Goal: Navigation & Orientation: Find specific page/section

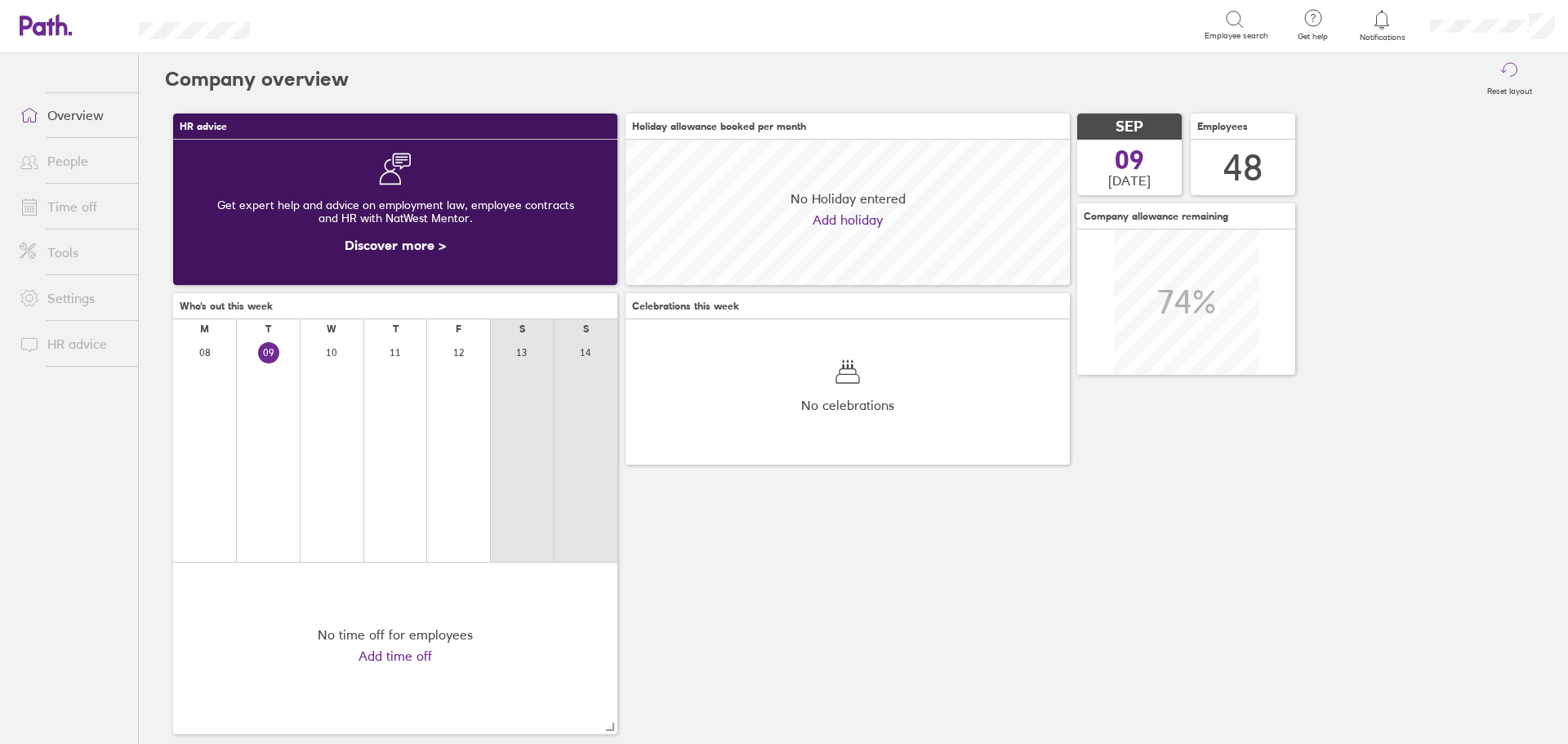
scroll to position [146, 444]
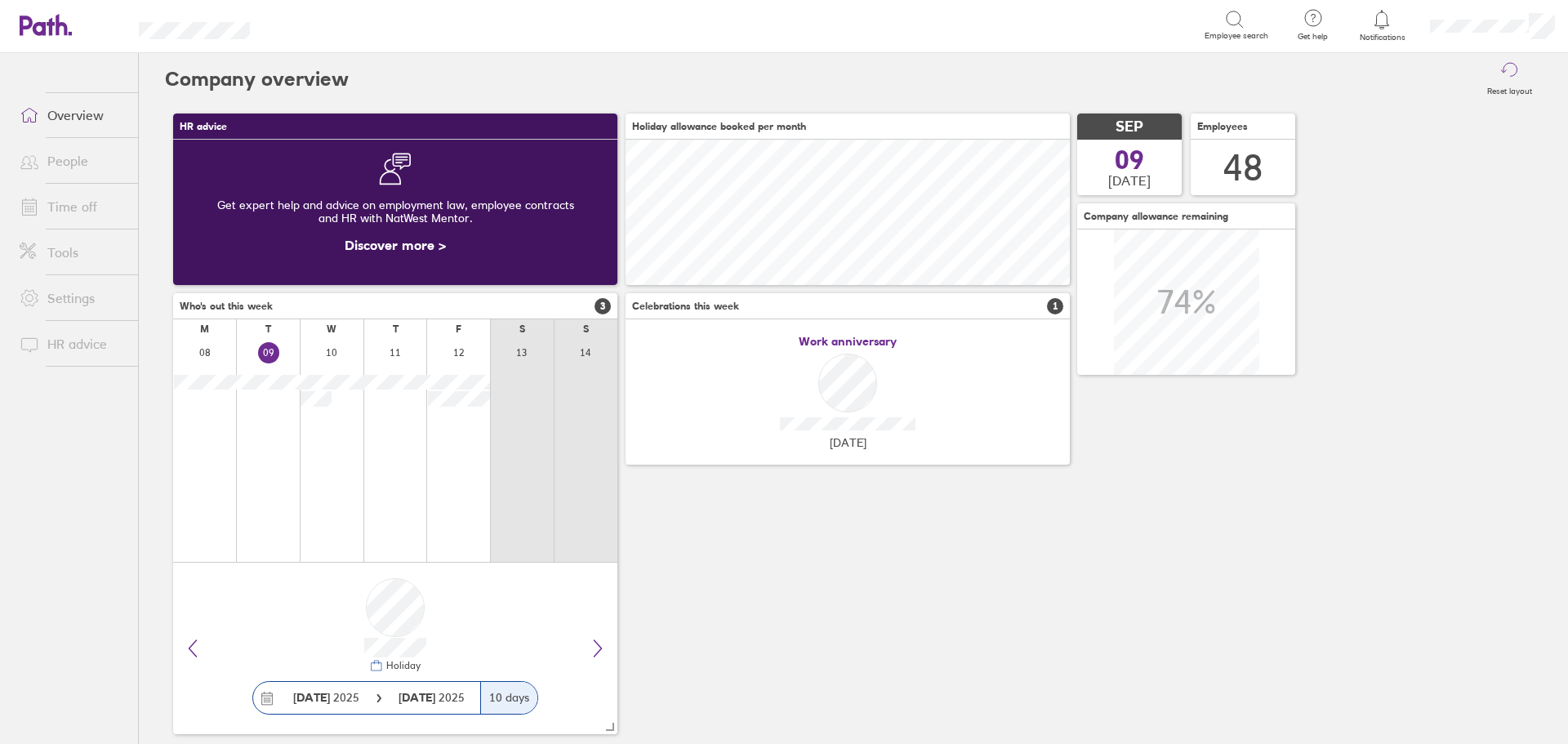
click at [730, 597] on div "HR advice Get expert help and advice on employment law, employee contracts and …" at bounding box center [854, 424] width 1377 height 637
click at [832, 584] on div "HR advice Get expert help and advice on employment law, employee contracts and …" at bounding box center [854, 424] width 1377 height 637
click at [861, 643] on div "HR advice Get expert help and advice on employment law, employee contracts and …" at bounding box center [854, 424] width 1377 height 637
click at [857, 560] on div "HR advice Get expert help and advice on employment law, employee contracts and …" at bounding box center [854, 424] width 1377 height 637
click at [56, 208] on link "Time off" at bounding box center [72, 206] width 132 height 33
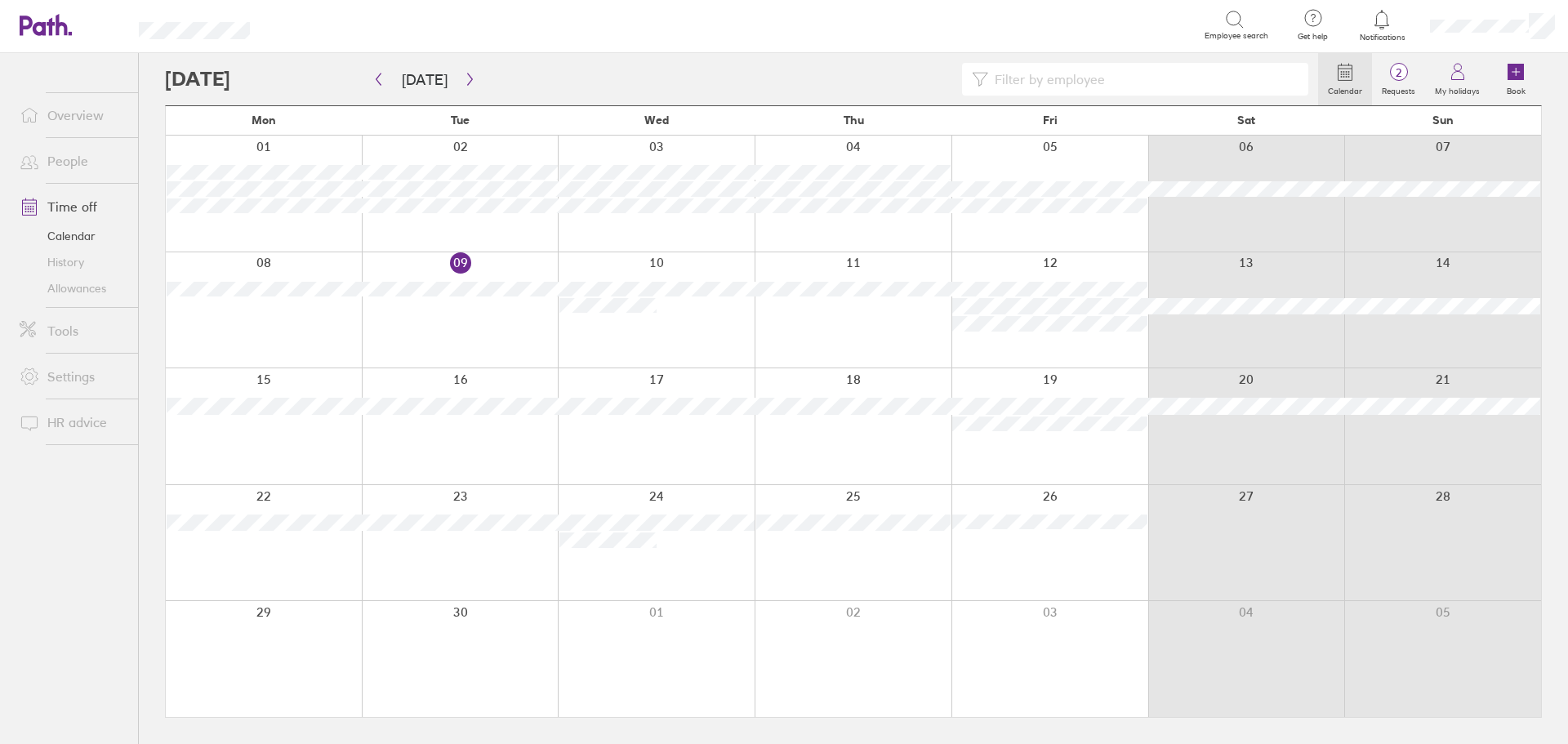
click at [50, 578] on ul "Overview People Time off Calendar History Allowances Tools Settings HR advice" at bounding box center [69, 372] width 138 height 637
click at [754, 65] on div at bounding box center [741, 79] width 1153 height 33
click at [72, 156] on link "People" at bounding box center [72, 161] width 132 height 33
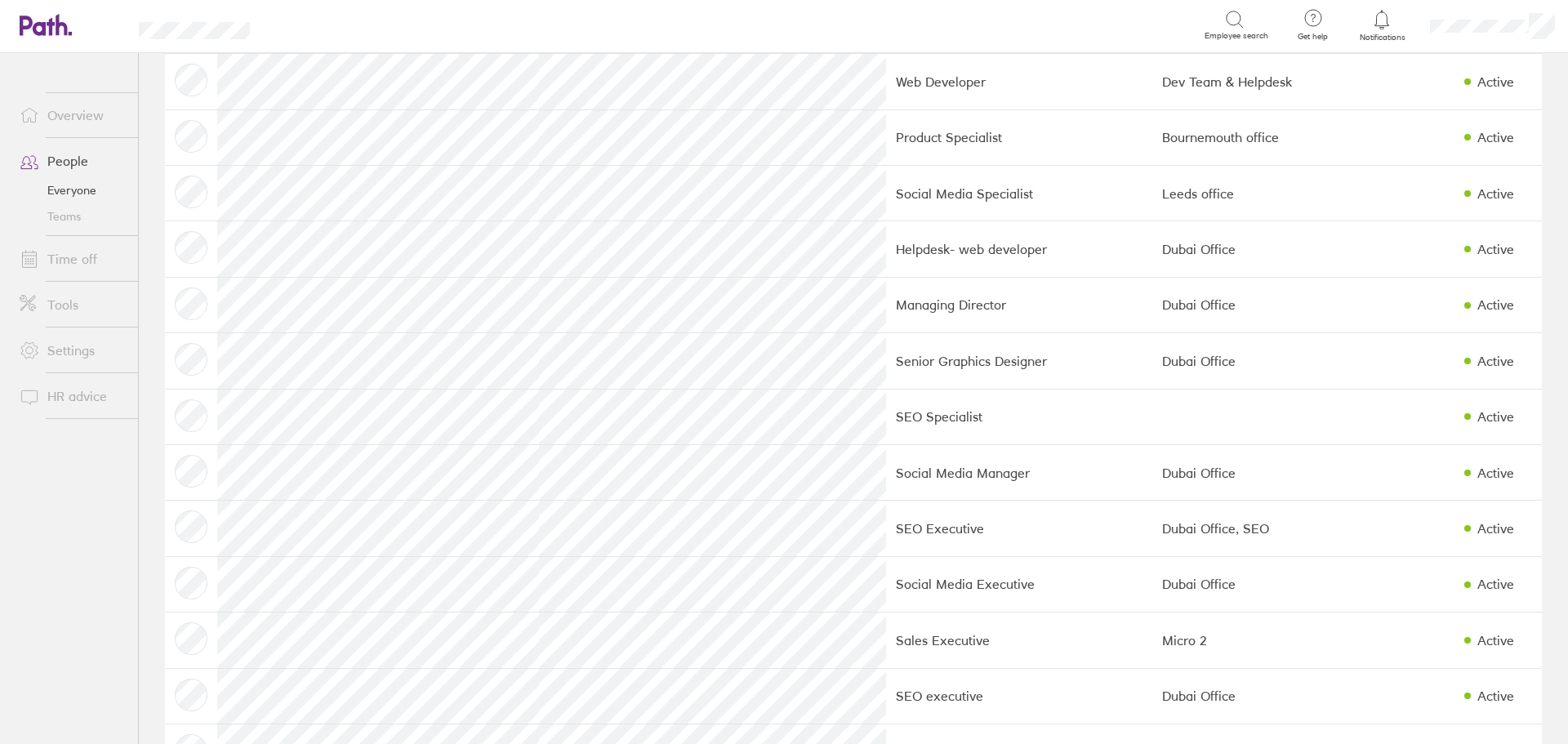
scroll to position [1878, 0]
